Goal: Check status: Check status

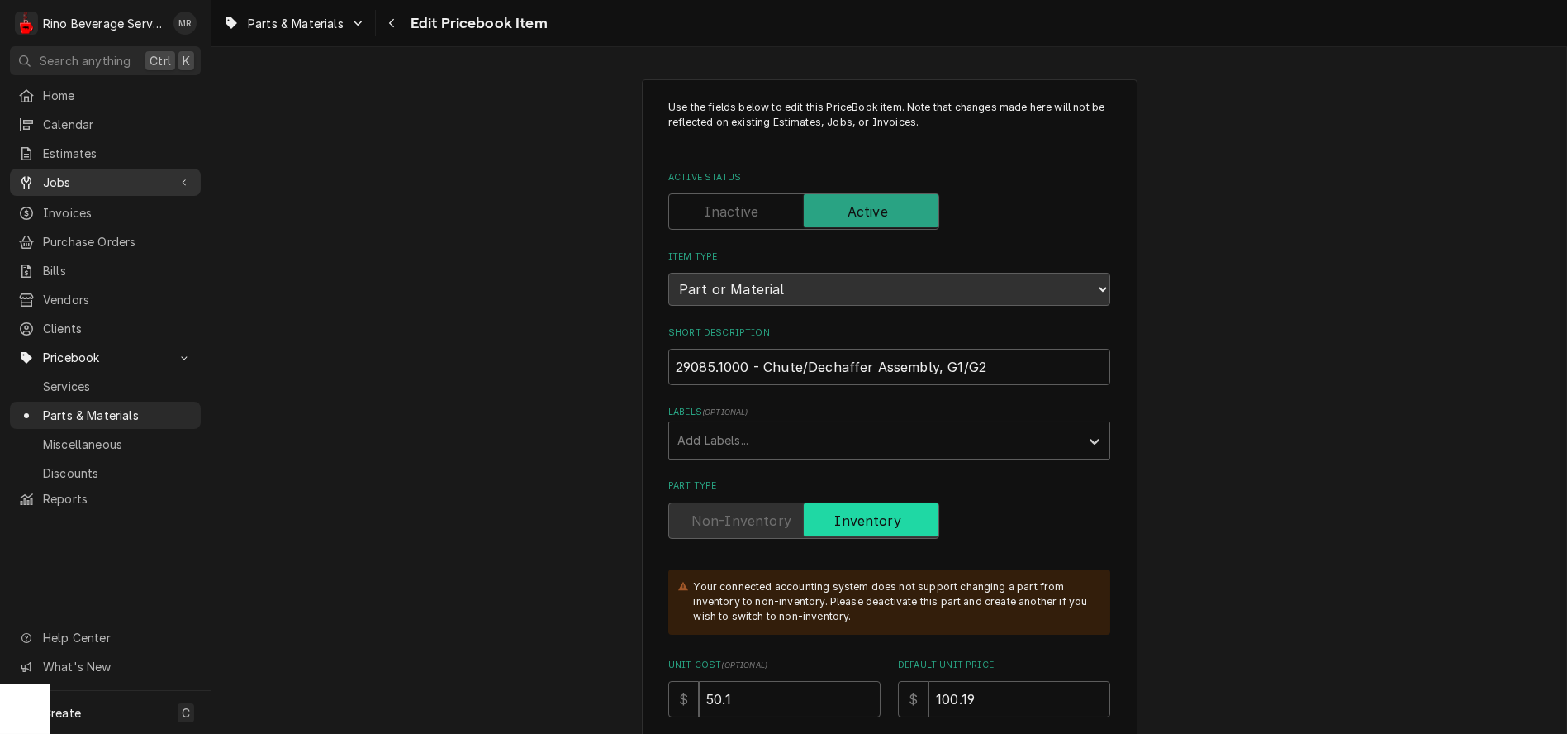
click at [56, 174] on span "Jobs" at bounding box center [105, 182] width 125 height 17
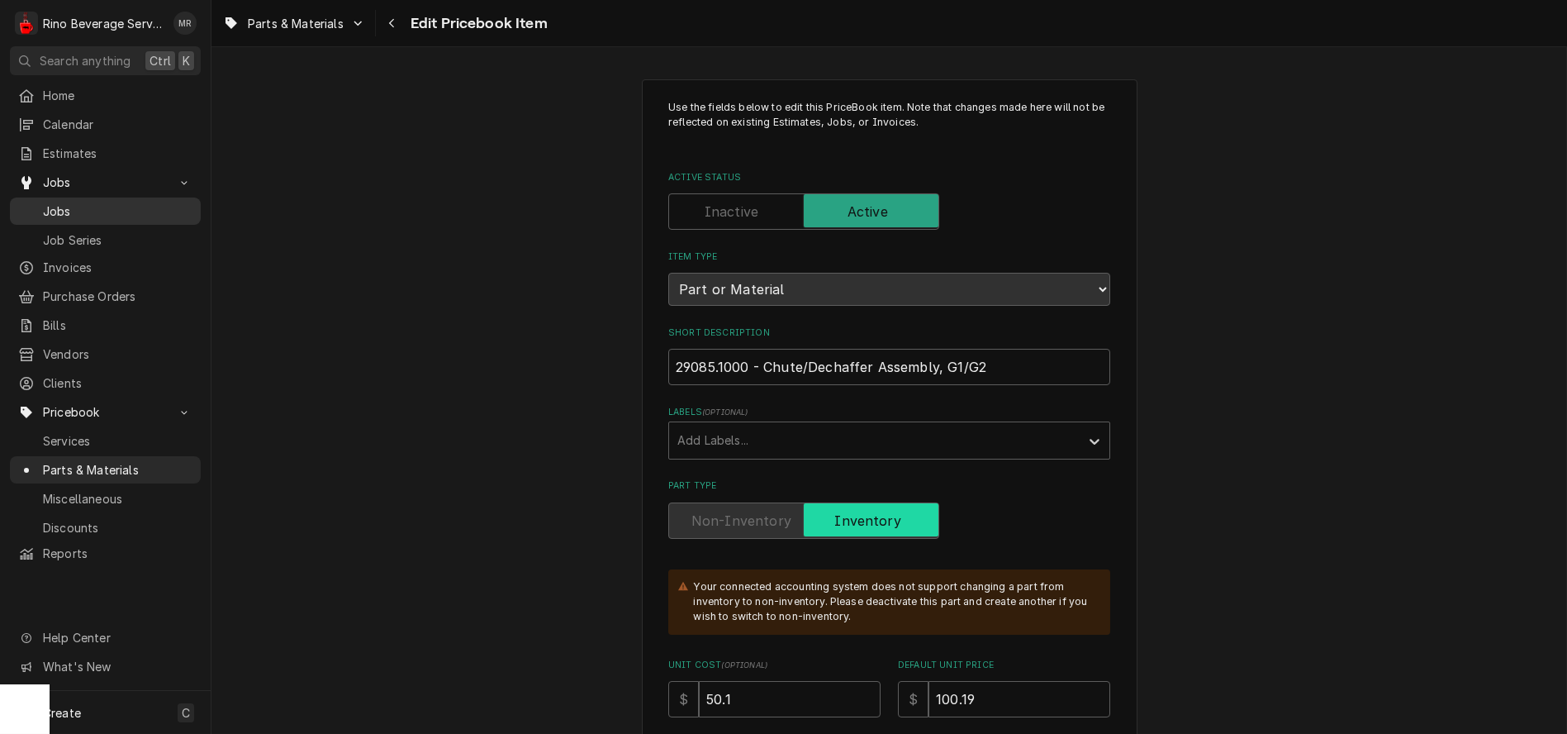
click at [54, 202] on span "Jobs" at bounding box center [118, 210] width 150 height 17
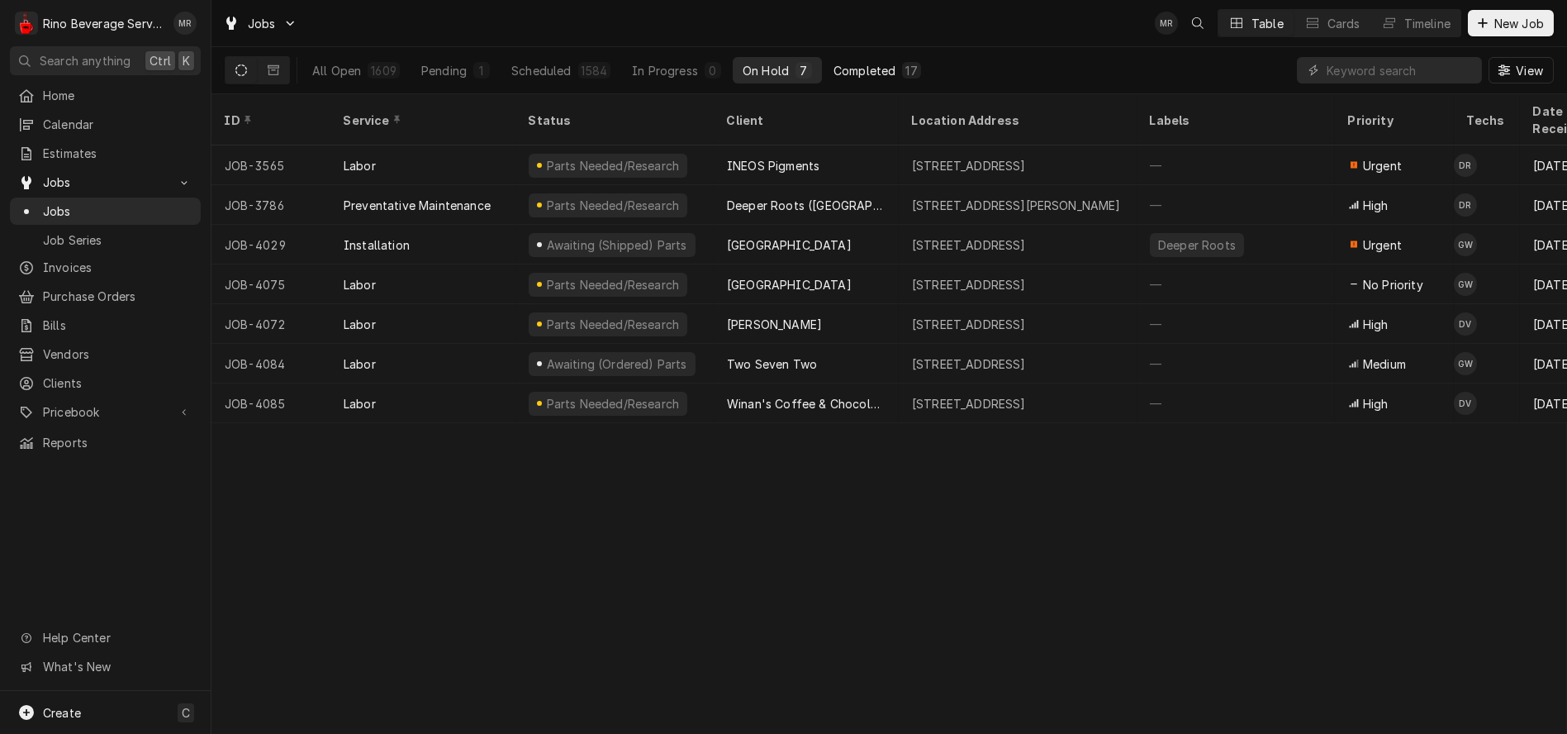
click at [878, 67] on div "Completed" at bounding box center [865, 70] width 62 height 17
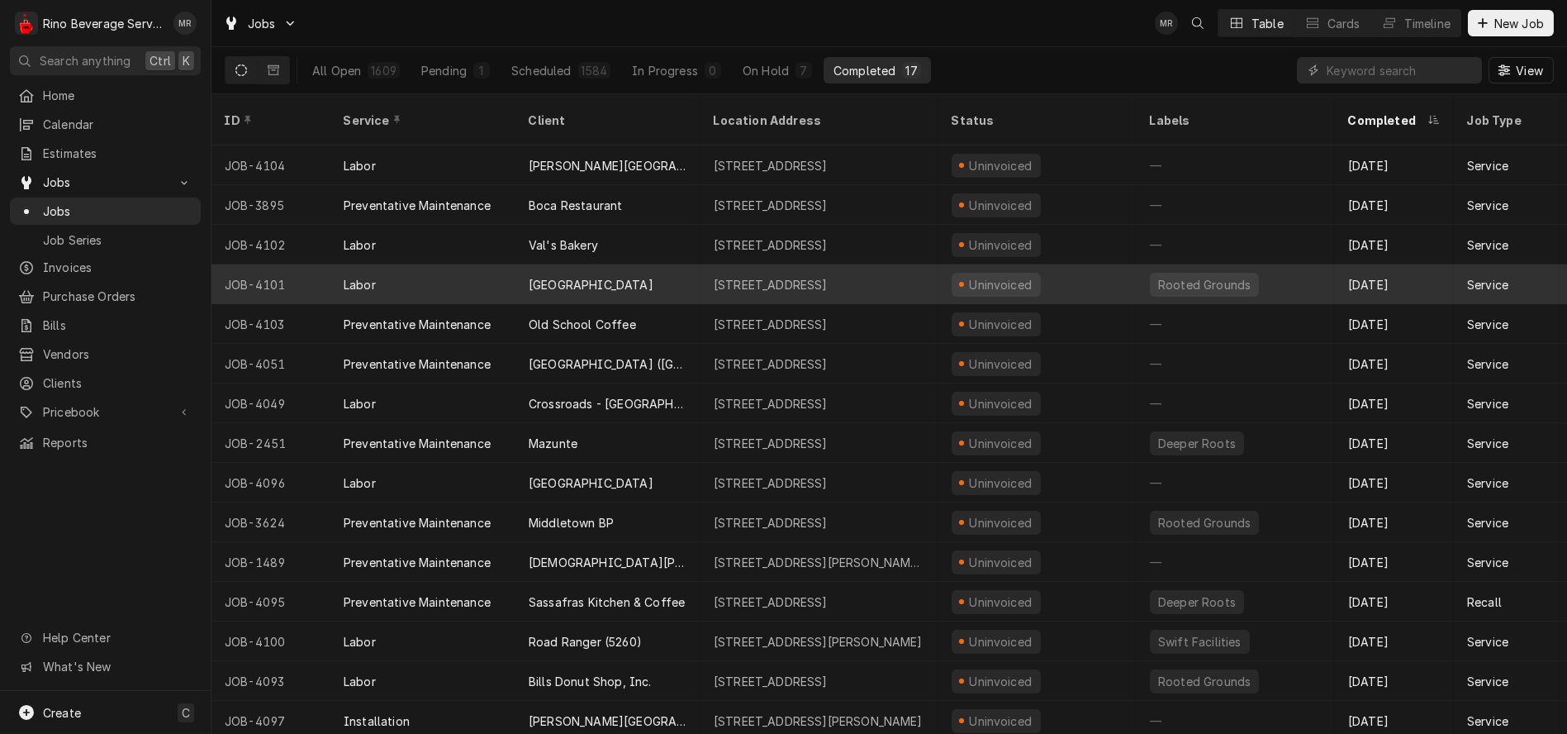
click at [623, 276] on div "[GEOGRAPHIC_DATA]" at bounding box center [591, 284] width 125 height 17
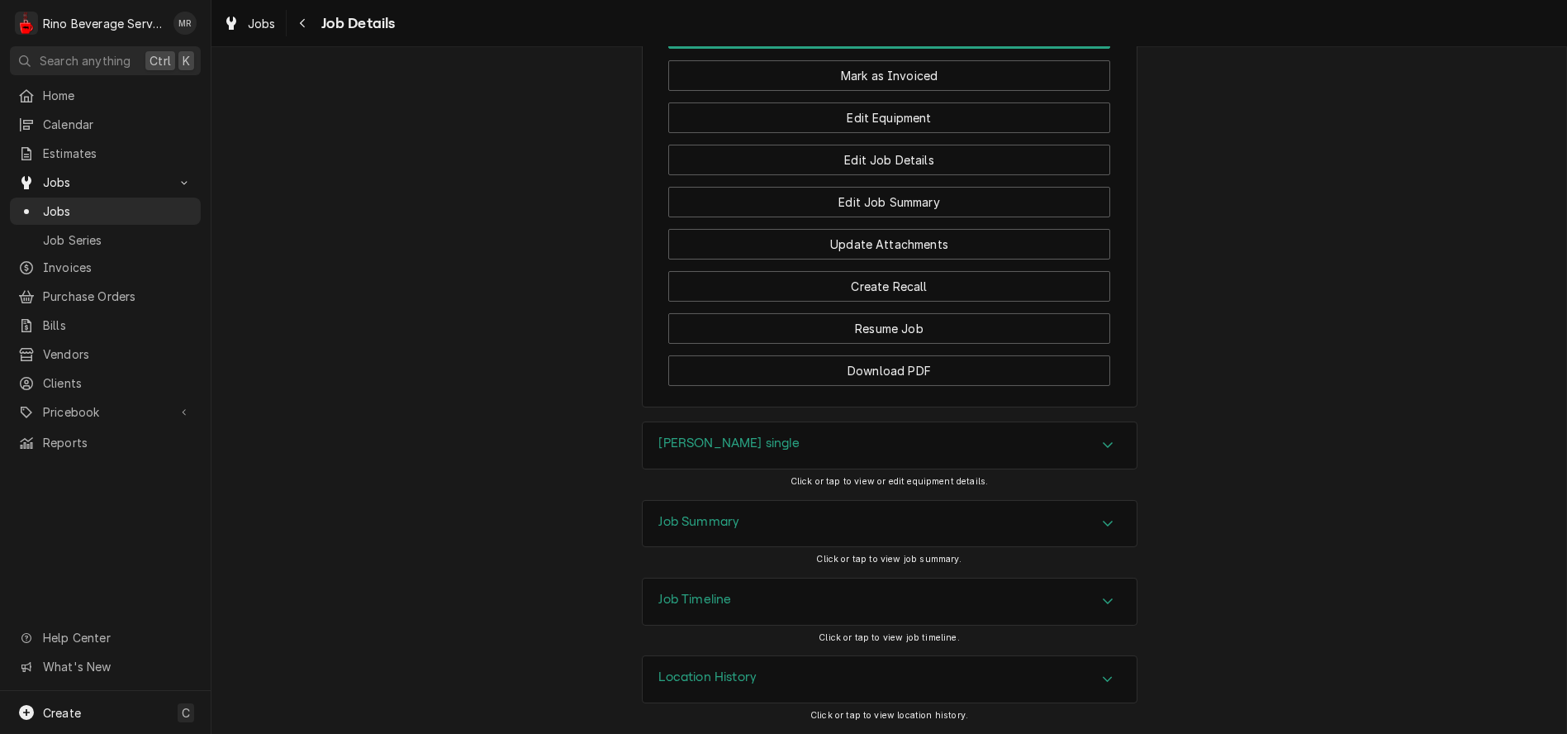
scroll to position [1766, 0]
click at [760, 527] on div "Job Summary" at bounding box center [890, 524] width 494 height 46
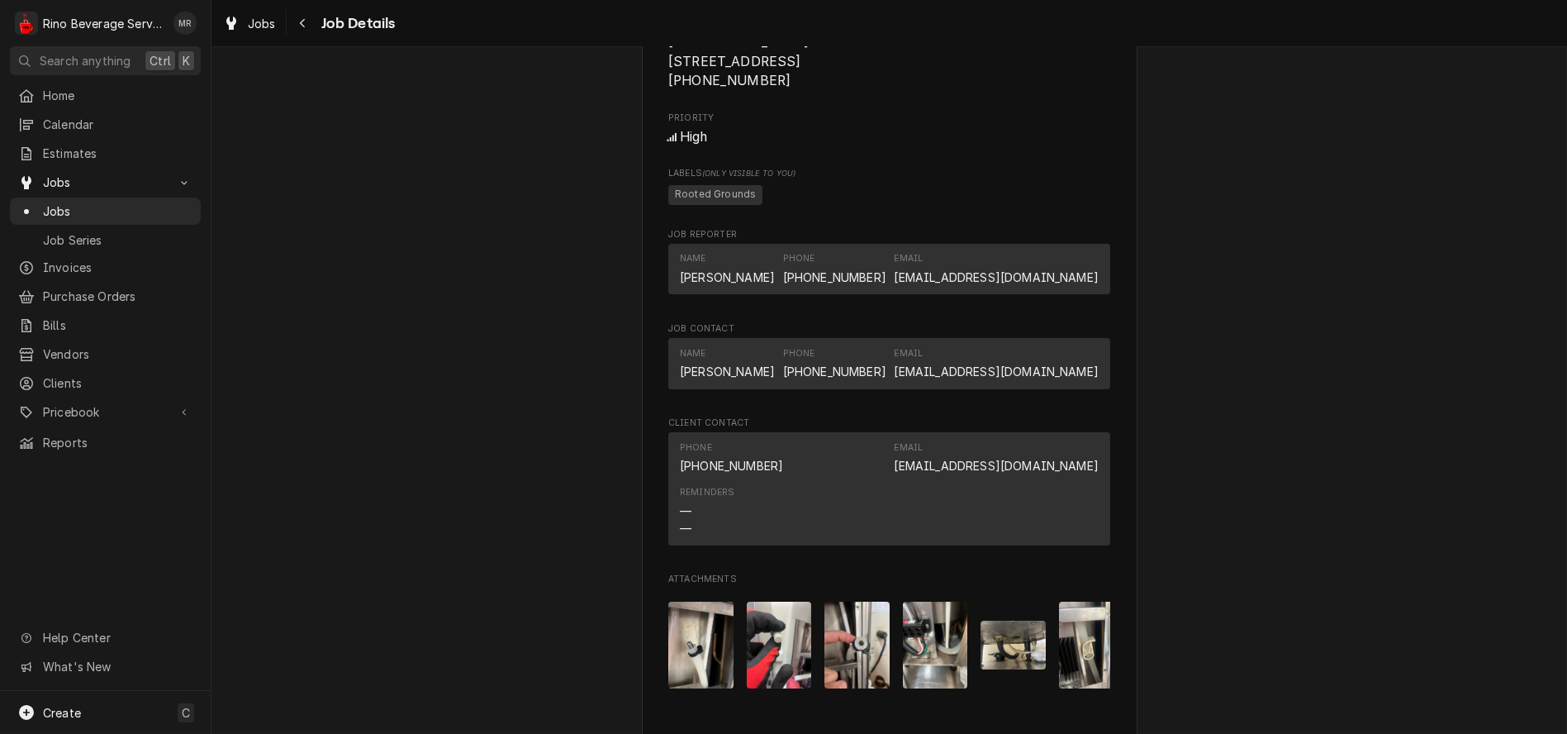
scroll to position [1285, 0]
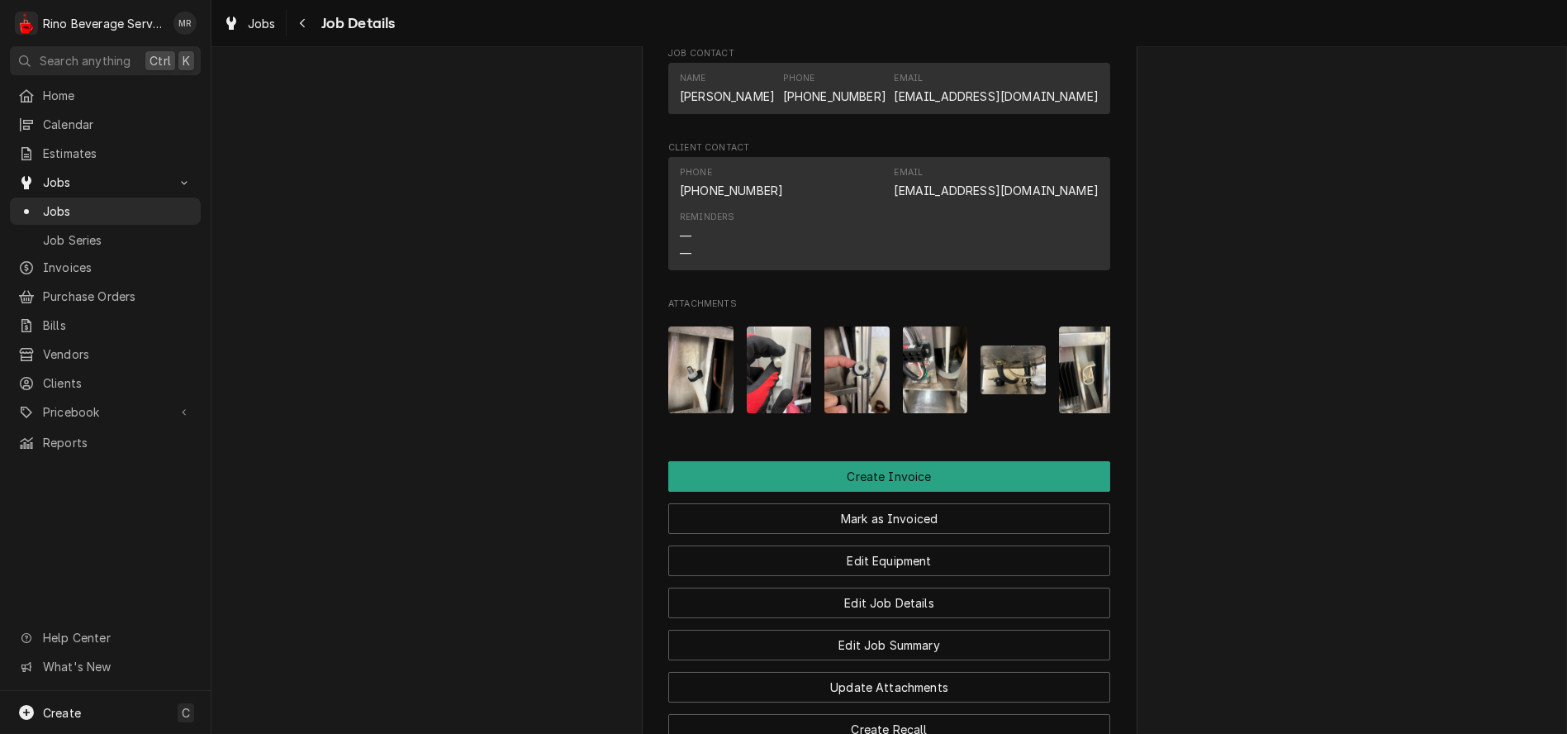
click at [692, 400] on img "Attachments" at bounding box center [700, 369] width 65 height 87
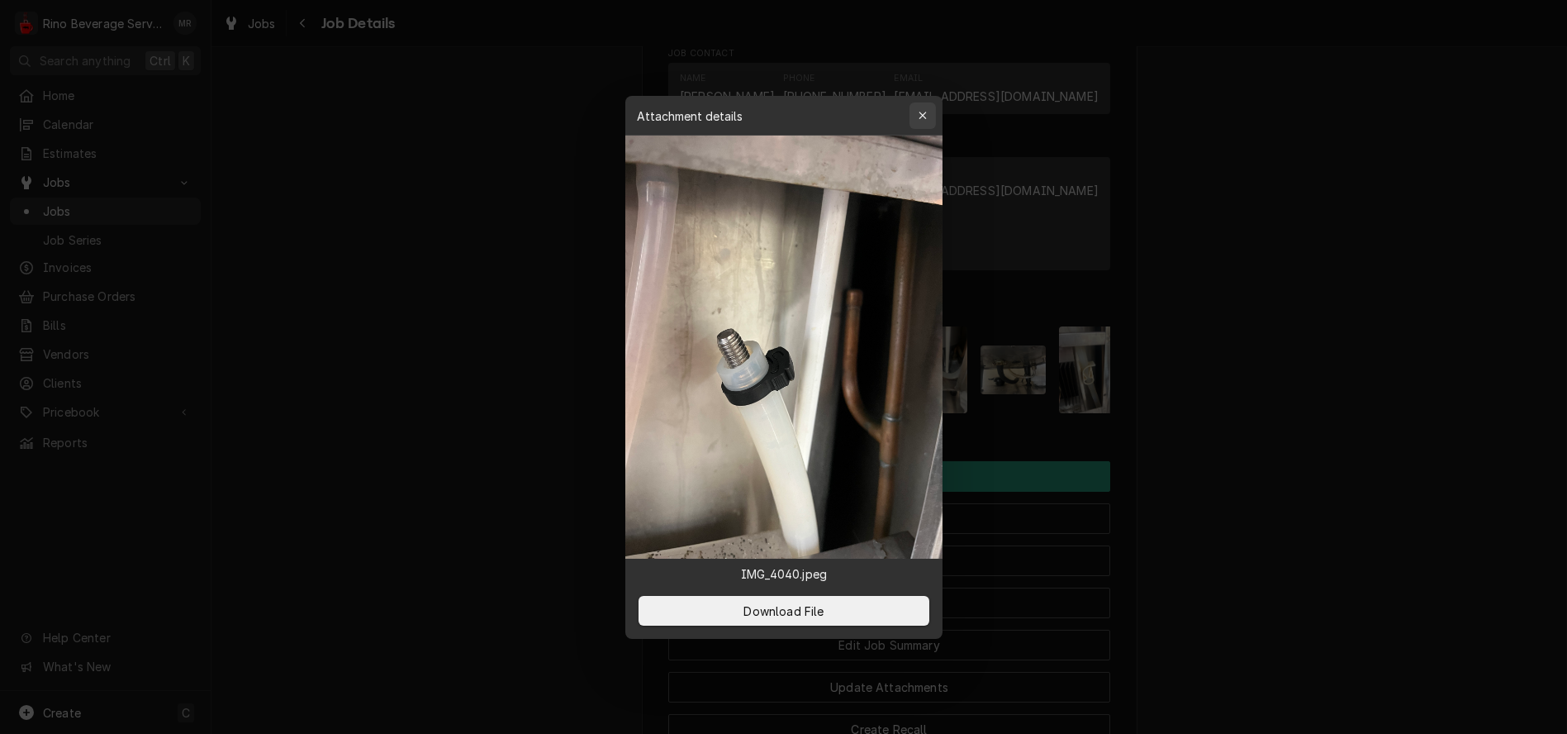
click at [925, 114] on icon "button" at bounding box center [922, 116] width 9 height 12
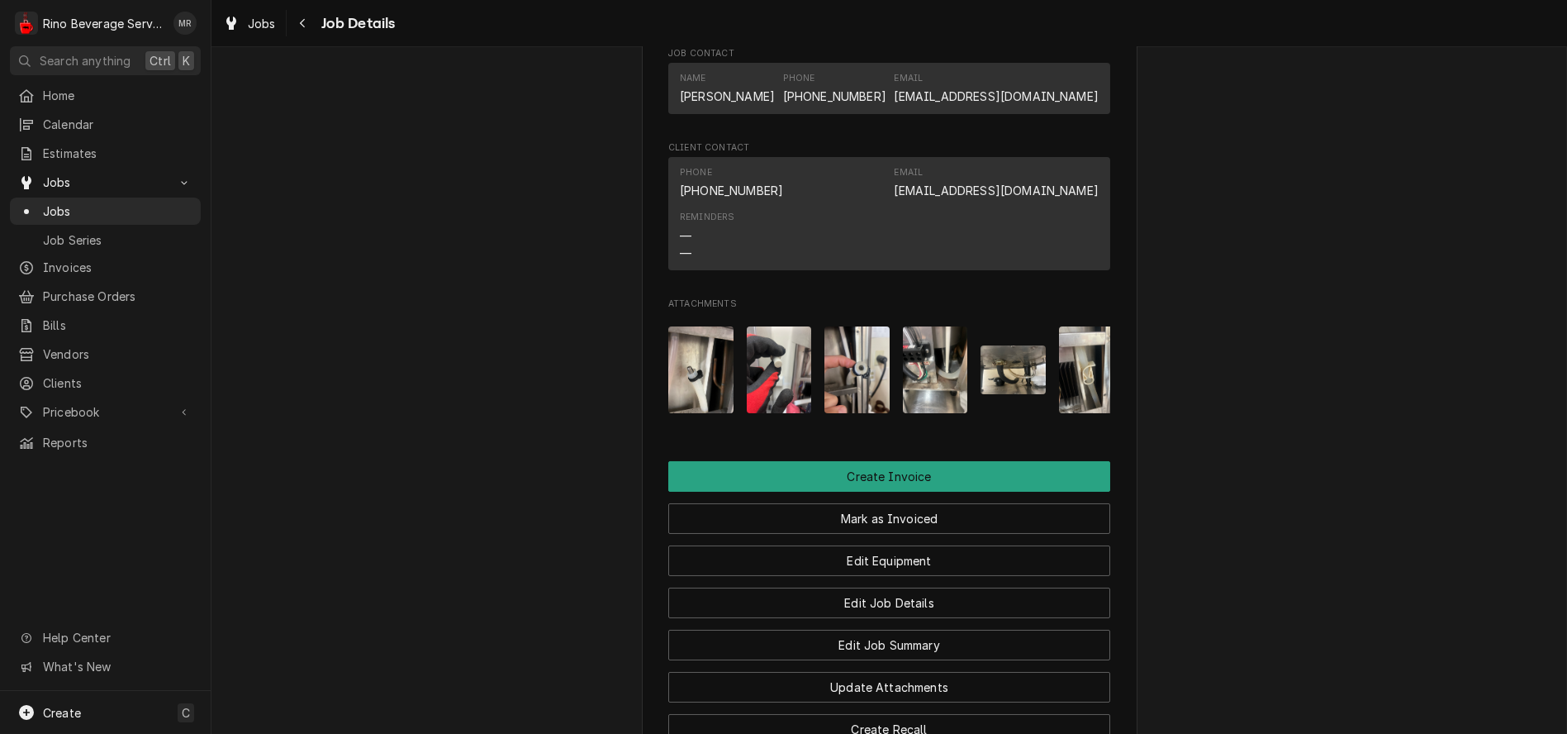
click at [774, 398] on img "Attachments" at bounding box center [779, 369] width 65 height 87
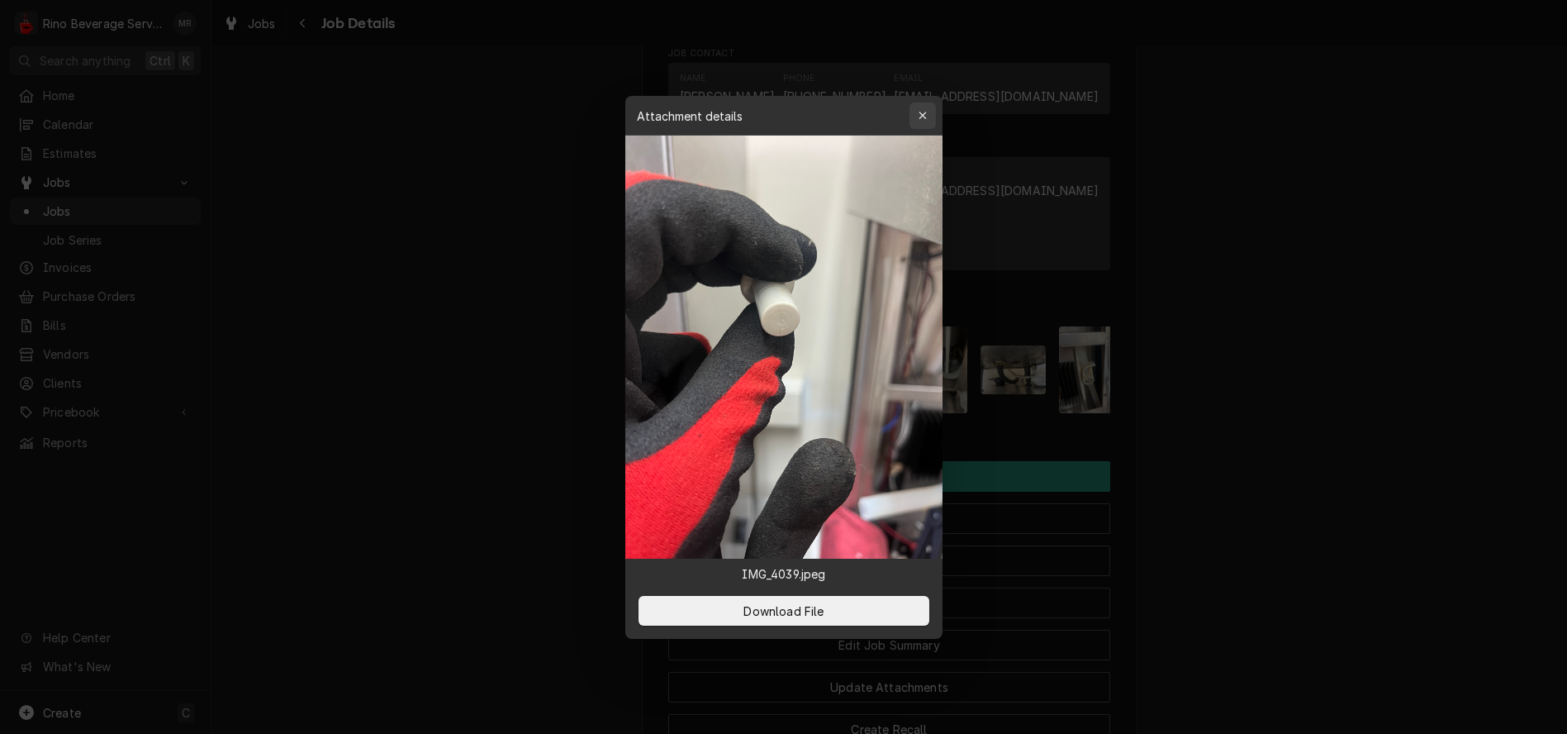
click at [925, 117] on icon "button" at bounding box center [922, 116] width 9 height 12
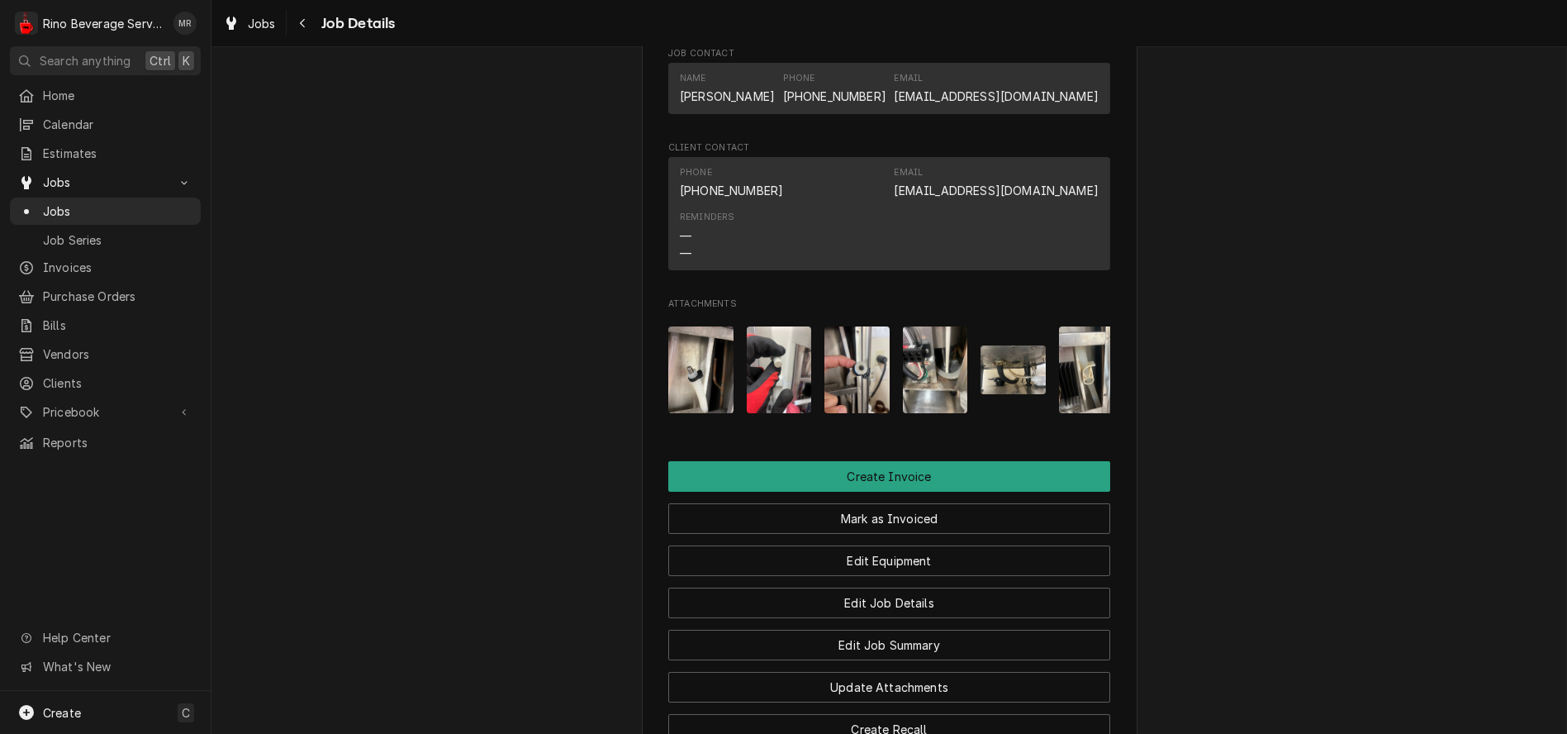
click at [840, 384] on img "Attachments" at bounding box center [857, 369] width 65 height 87
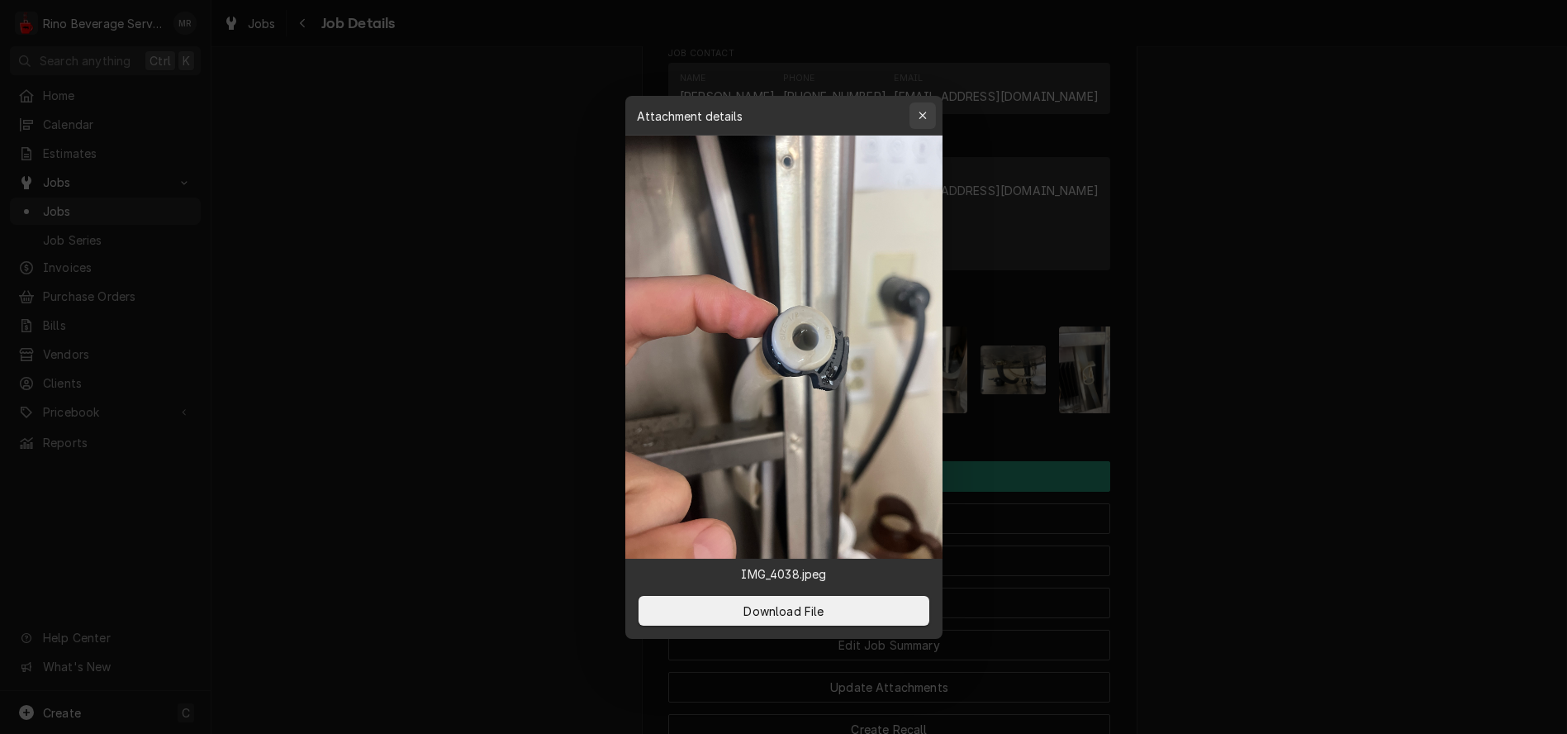
click at [920, 113] on icon "button" at bounding box center [922, 115] width 7 height 7
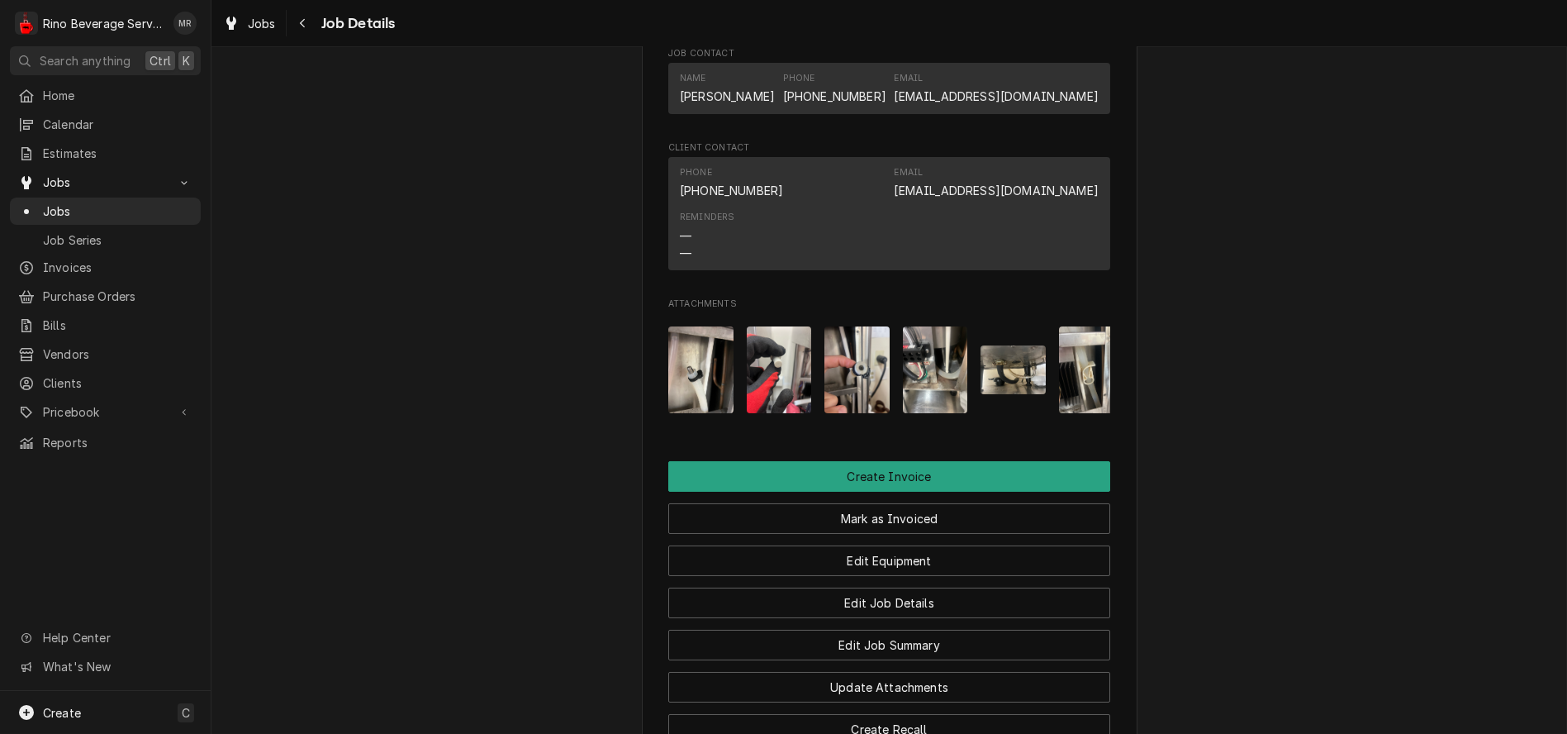
click at [920, 378] on img "Attachments" at bounding box center [935, 369] width 65 height 87
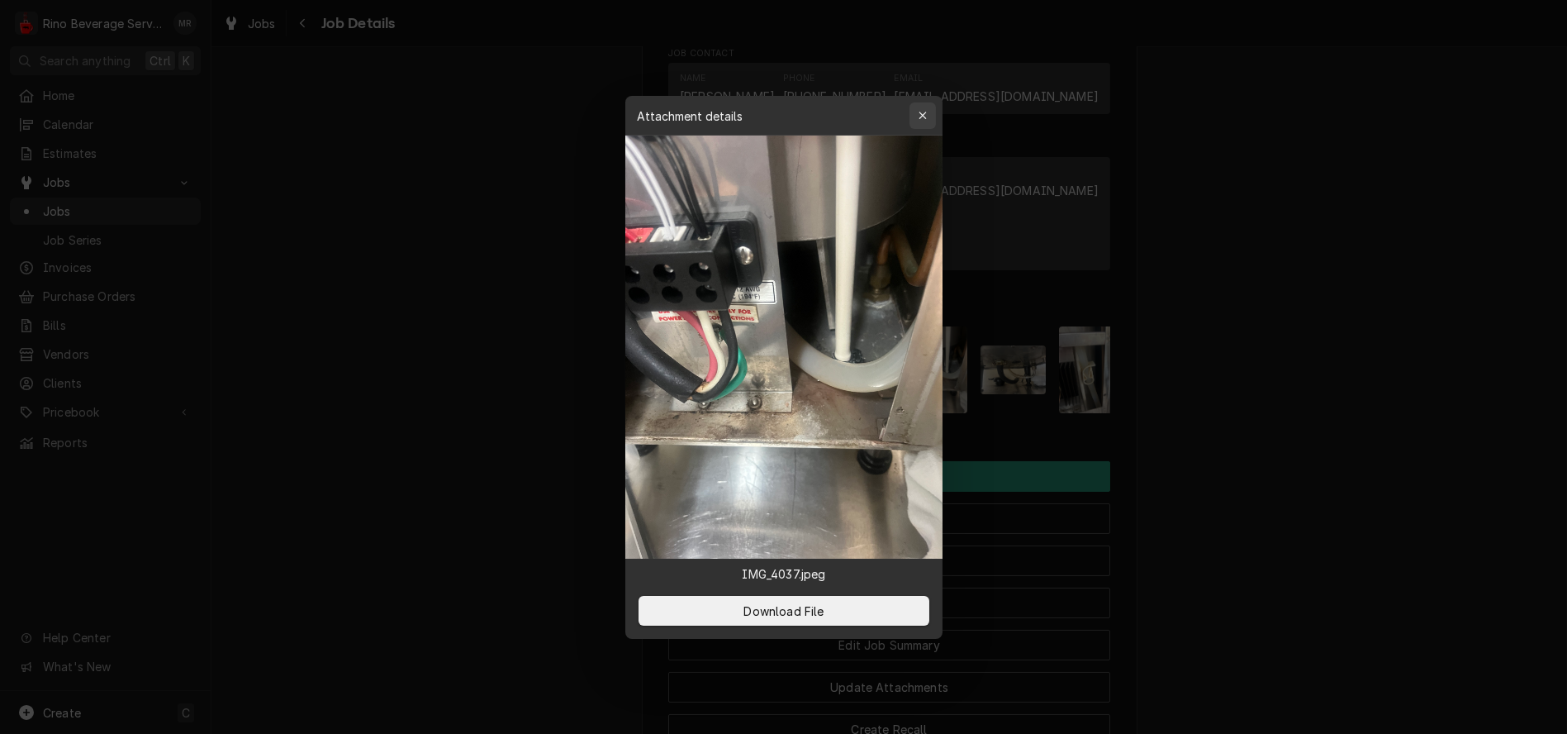
click at [927, 118] on div "button" at bounding box center [923, 115] width 17 height 17
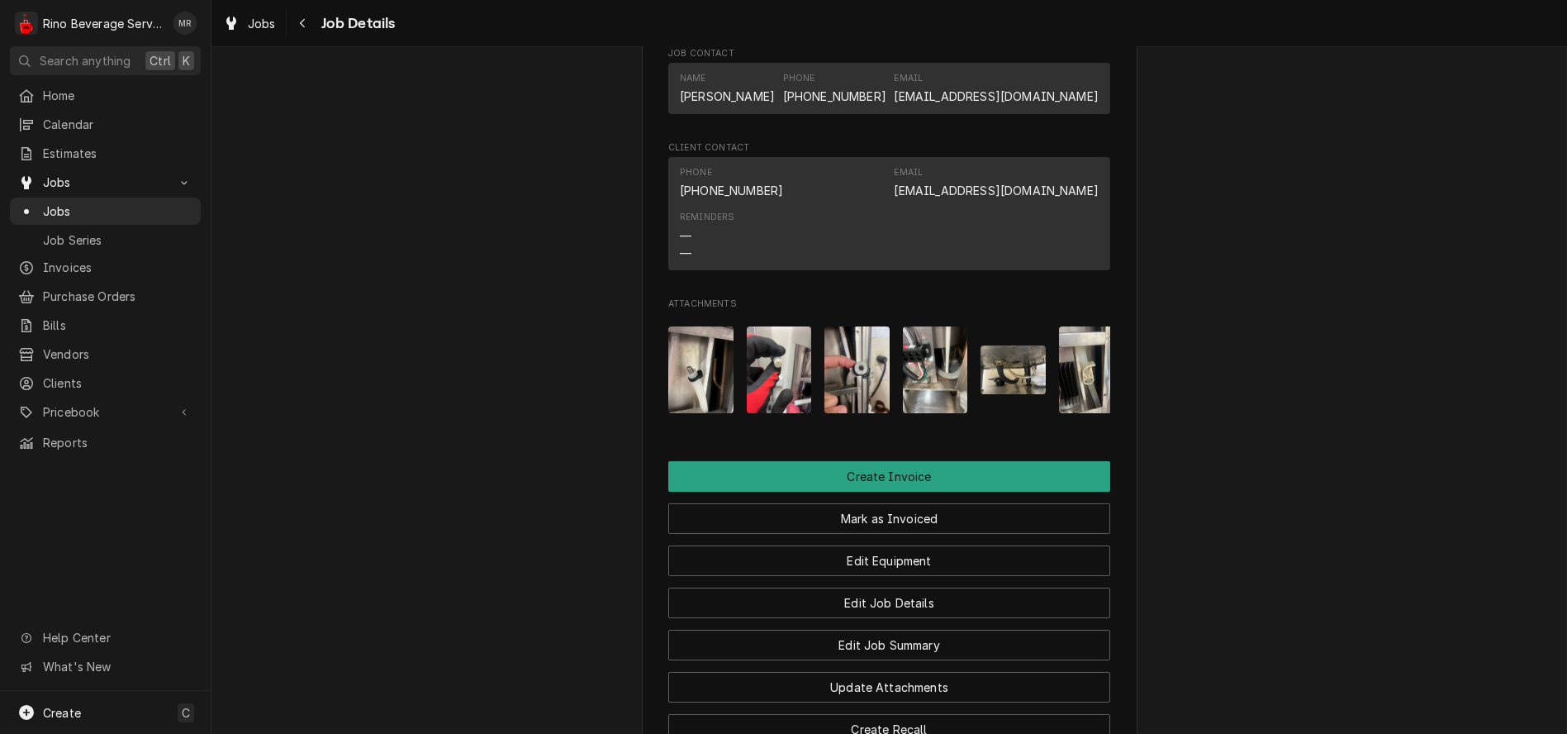
click at [1001, 394] on img "Attachments" at bounding box center [1013, 369] width 65 height 49
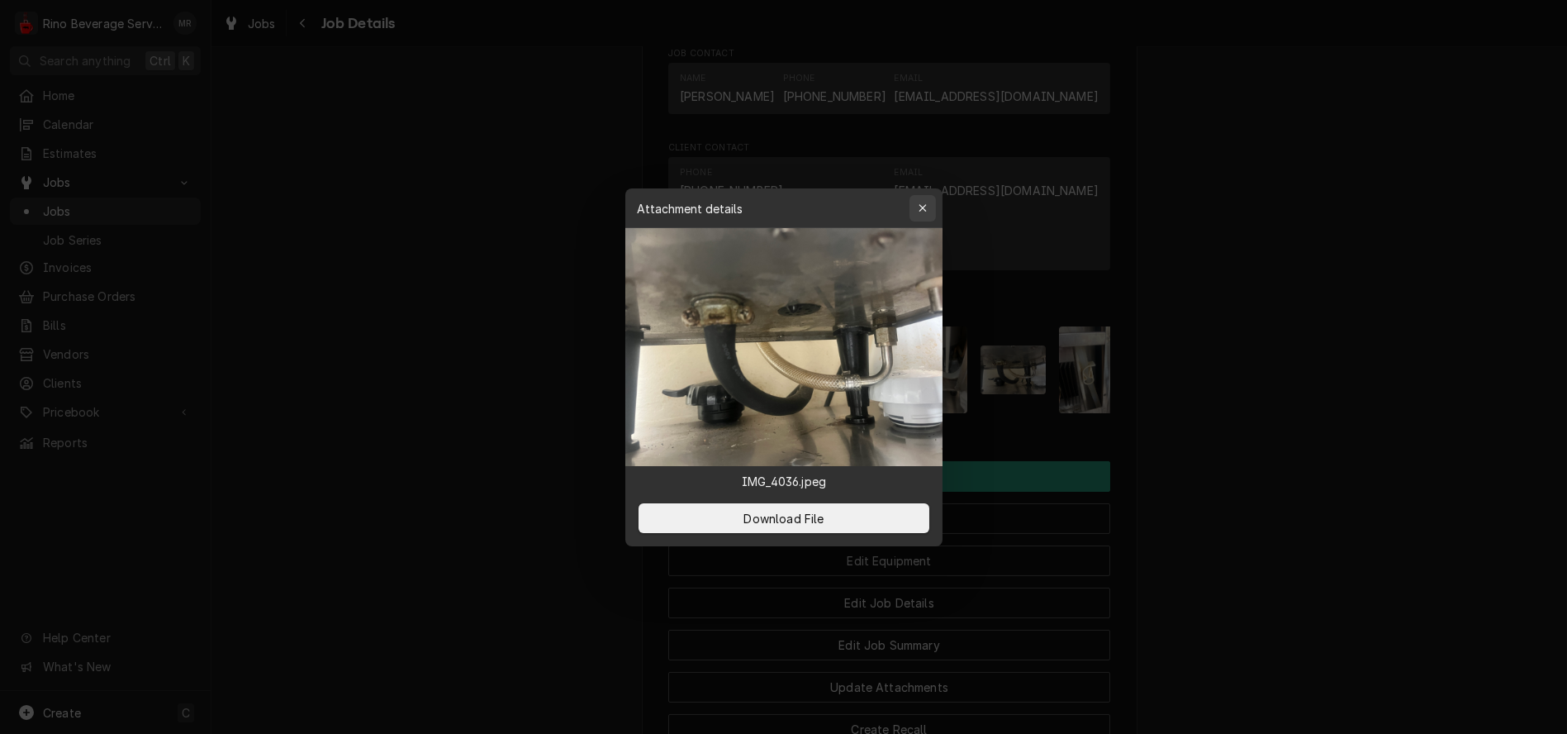
click at [911, 207] on button "button" at bounding box center [923, 208] width 26 height 26
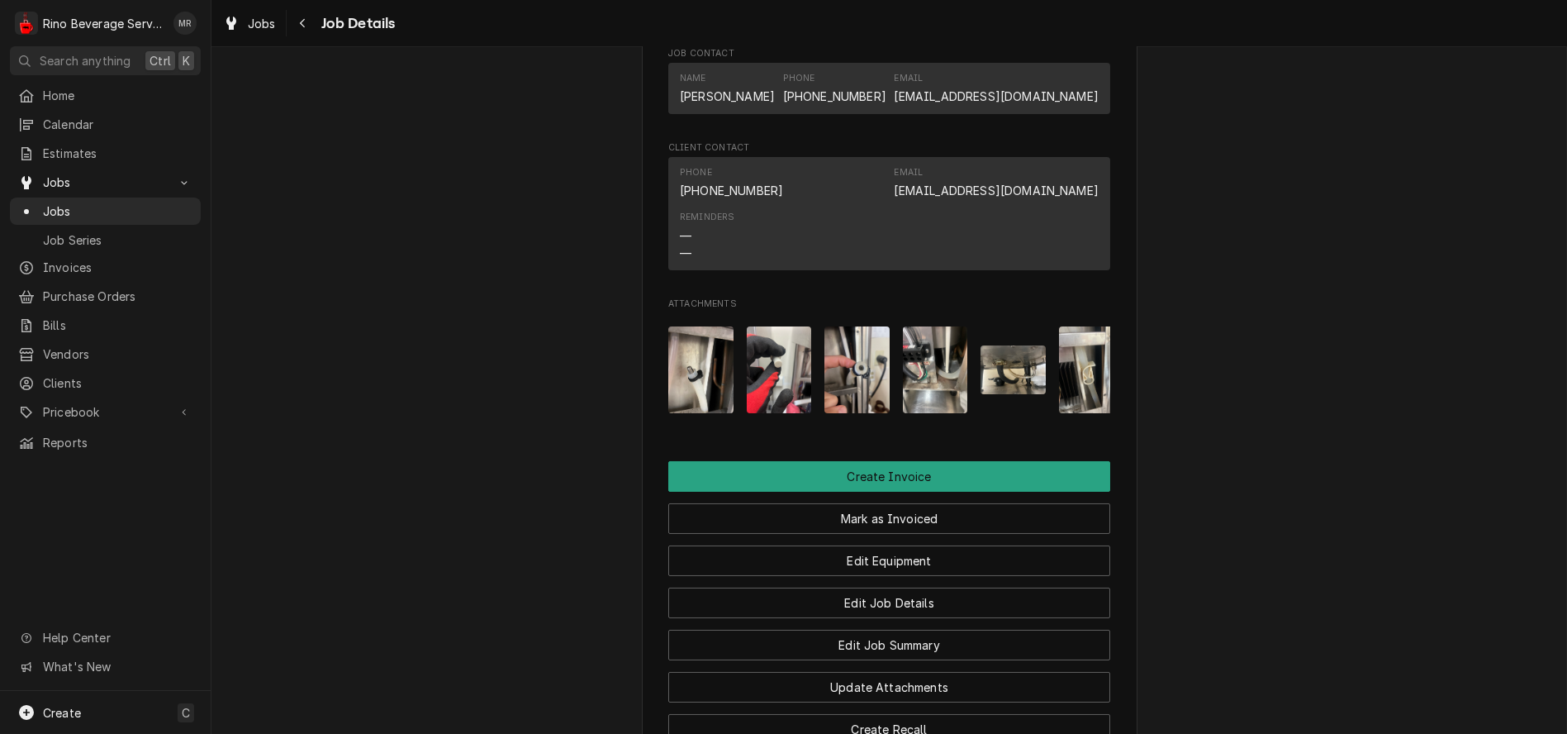
click at [1082, 400] on img "Attachments" at bounding box center [1091, 369] width 65 height 87
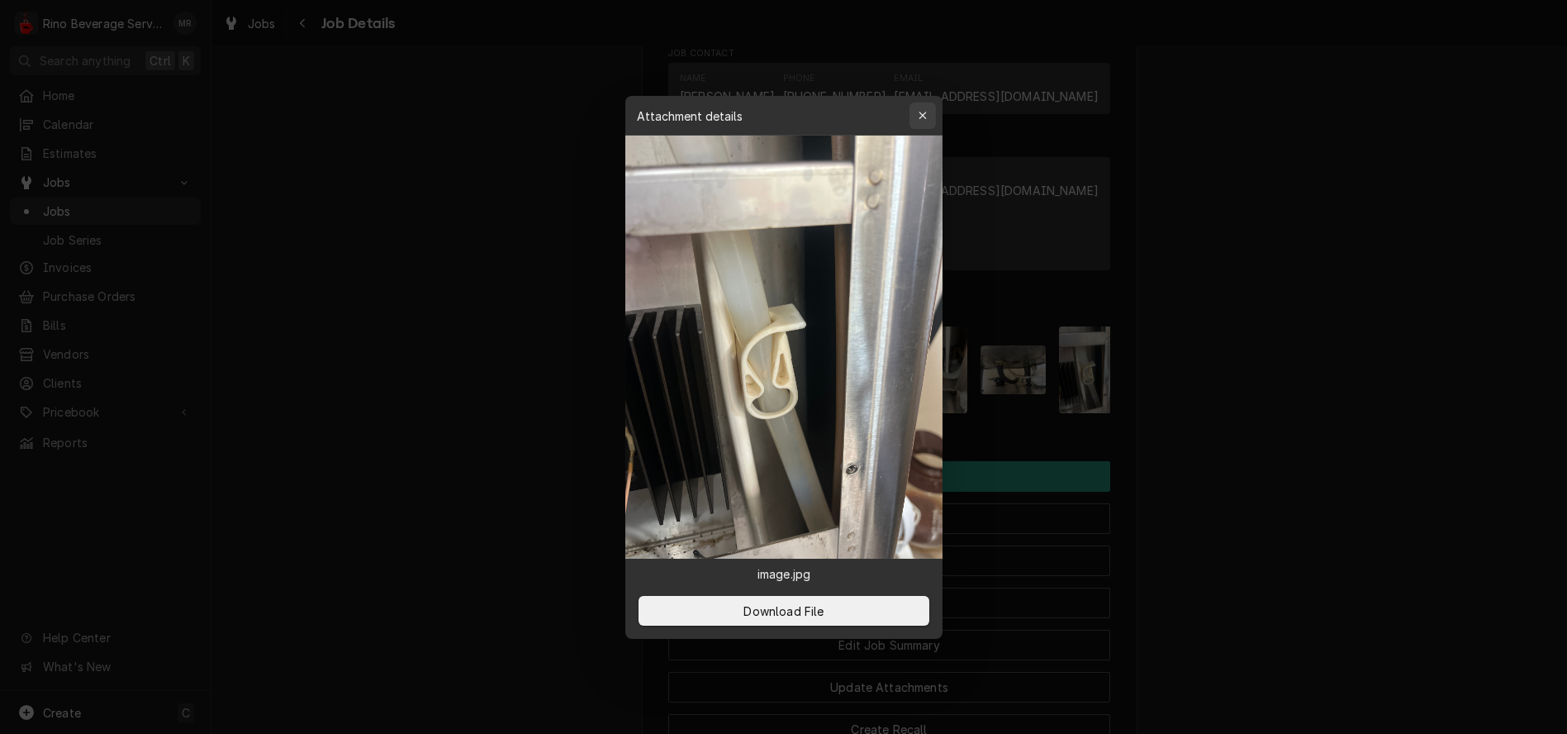
click at [920, 118] on icon "button" at bounding box center [922, 116] width 9 height 12
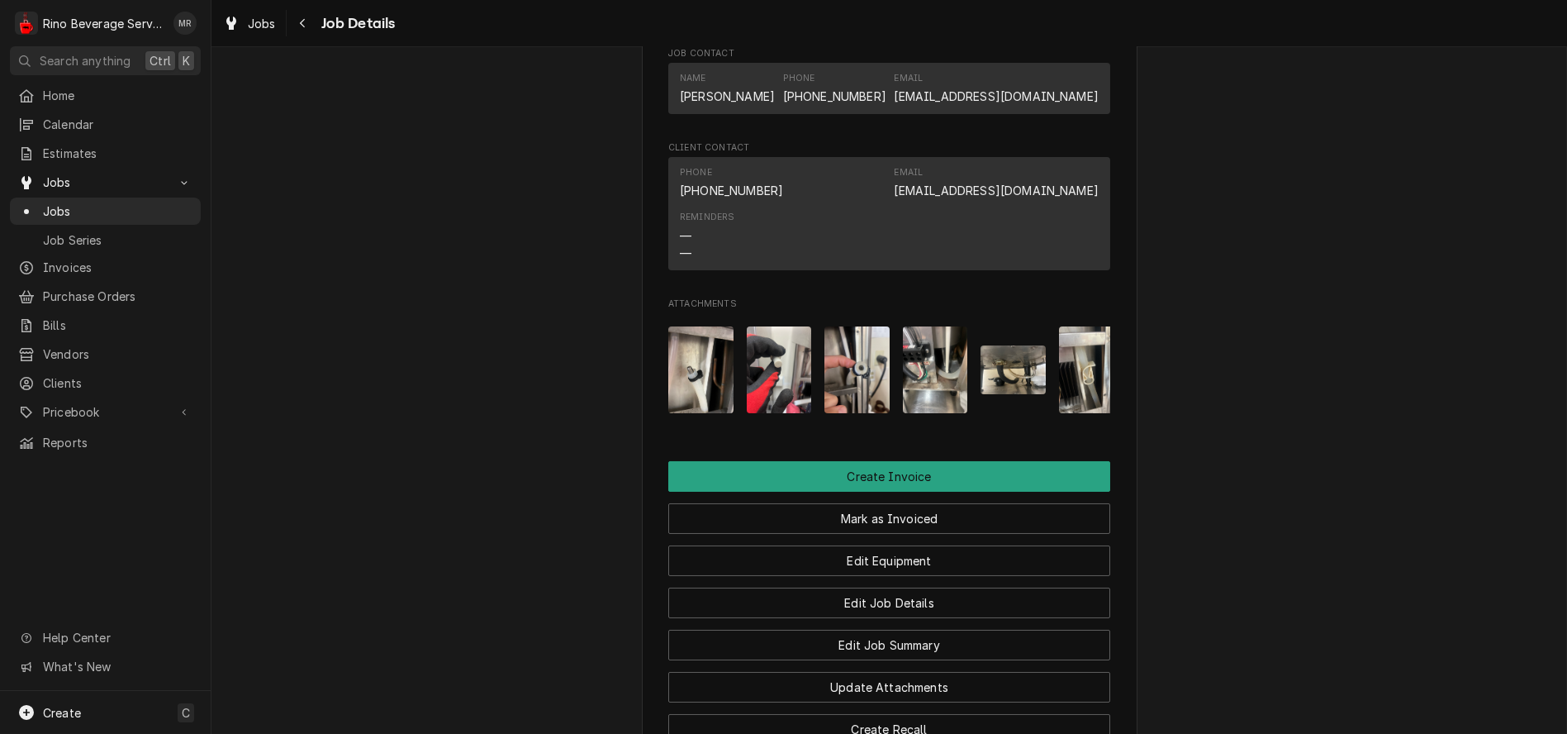
click at [694, 390] on img "Attachments" at bounding box center [700, 369] width 65 height 87
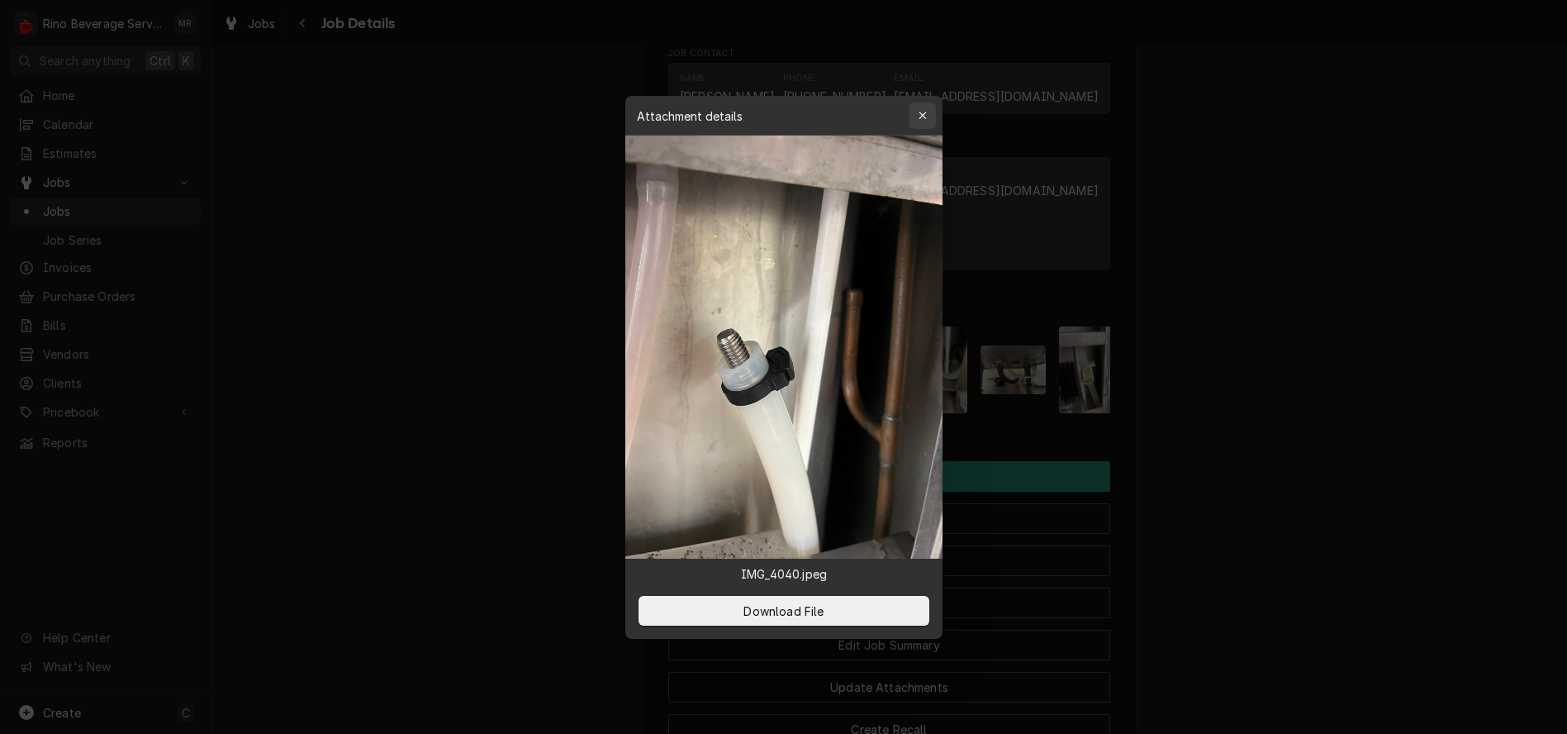
click at [923, 112] on icon "button" at bounding box center [922, 116] width 9 height 12
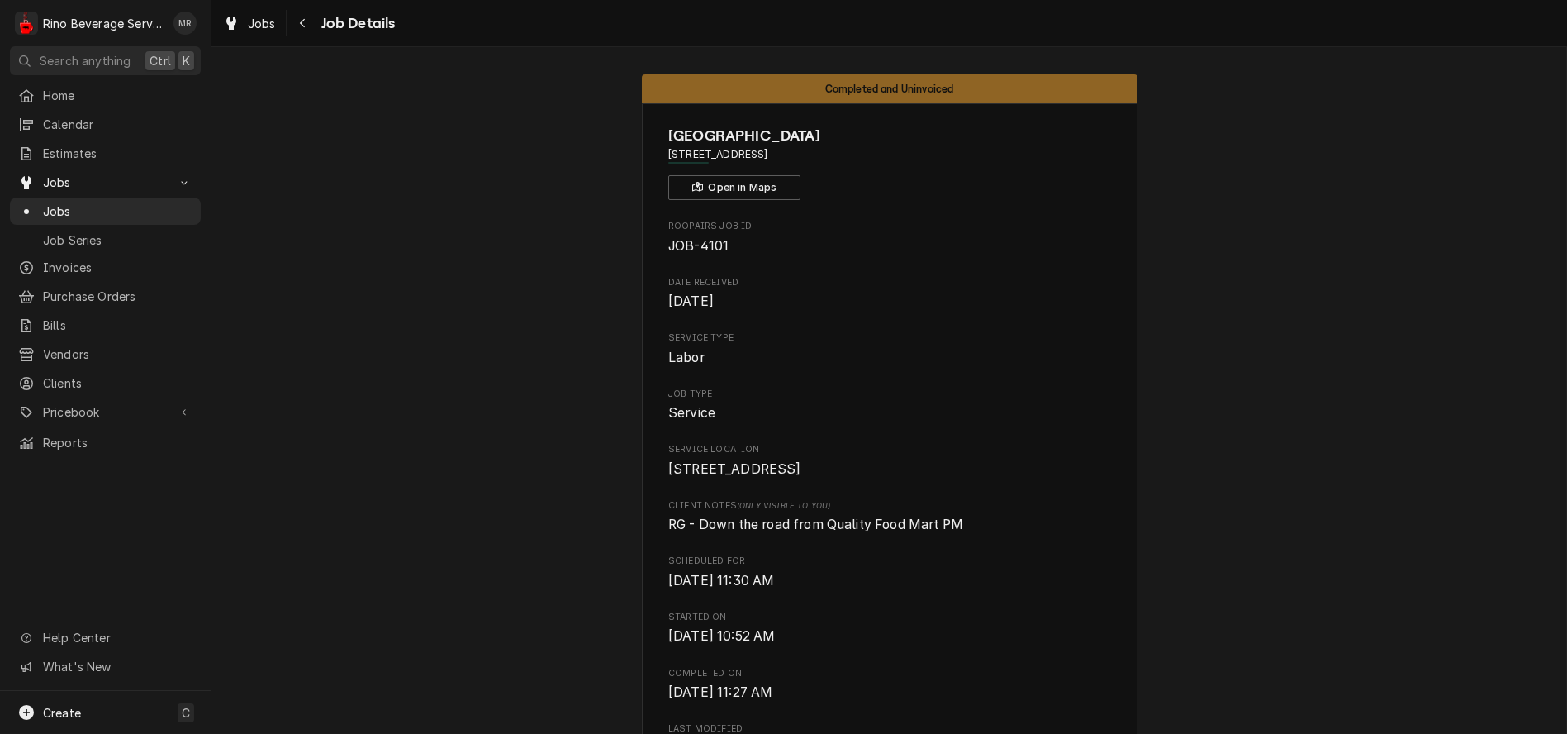
scroll to position [0, 0]
